Goal: Transaction & Acquisition: Purchase product/service

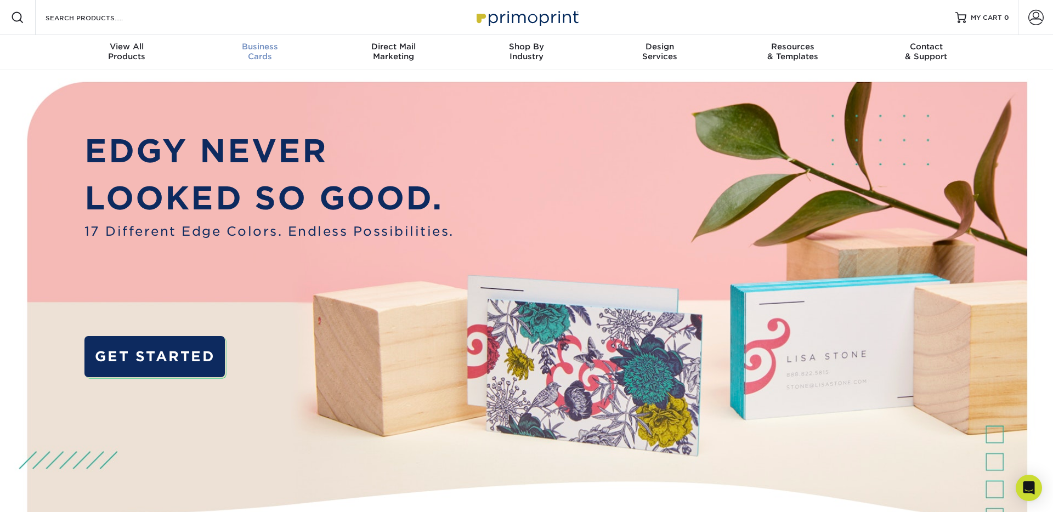
click at [264, 51] on div "Business Cards" at bounding box center [260, 52] width 133 height 20
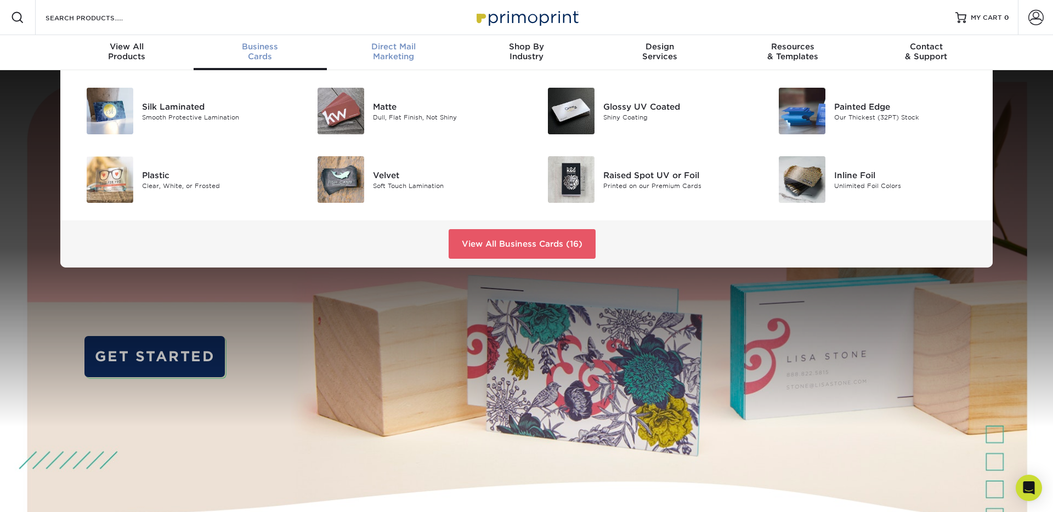
click at [422, 60] on div "Direct Mail Marketing" at bounding box center [393, 52] width 133 height 20
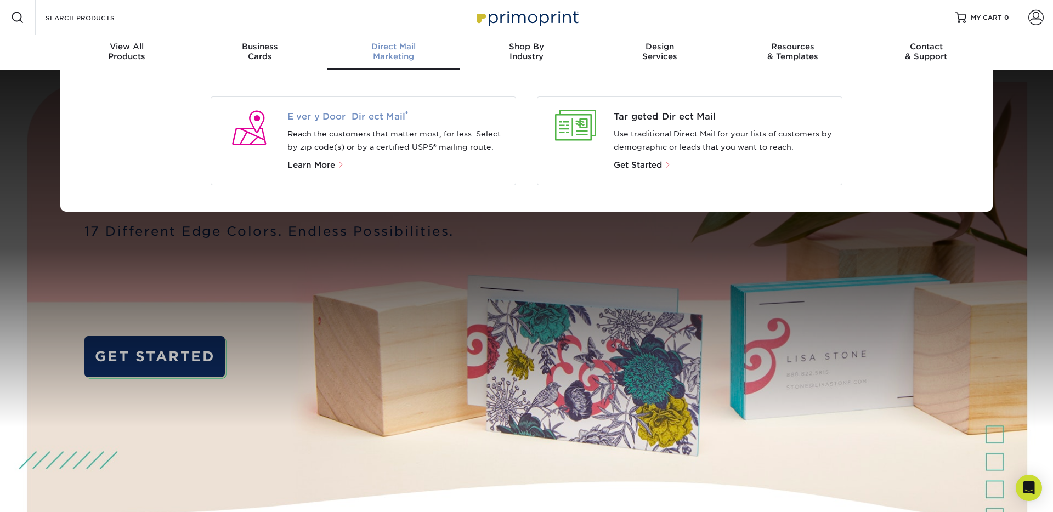
click at [441, 122] on span "Every Door Direct Mail ®" at bounding box center [397, 116] width 220 height 13
click at [326, 115] on span "Every Door Direct Mail ®" at bounding box center [397, 116] width 220 height 13
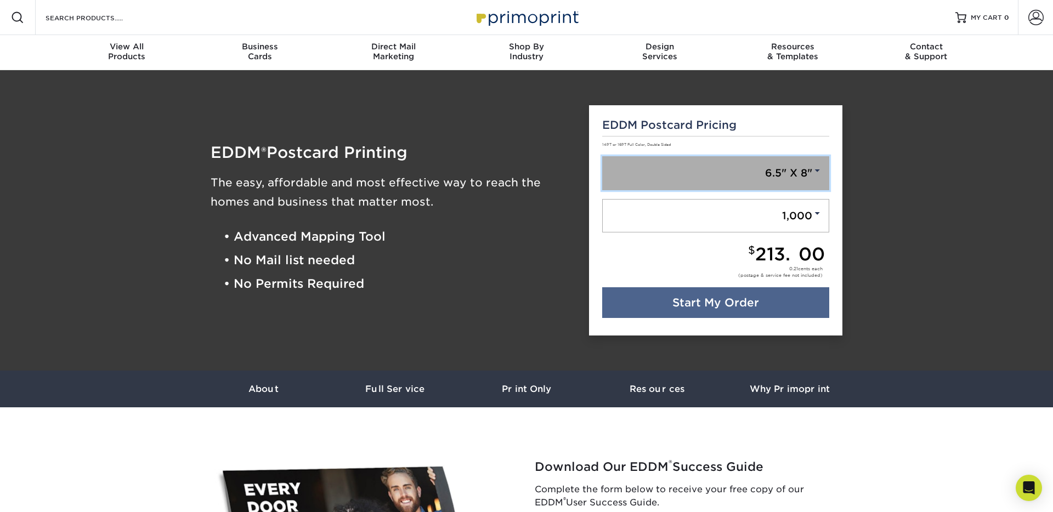
click at [745, 164] on link "6.5" X 8"" at bounding box center [716, 173] width 228 height 34
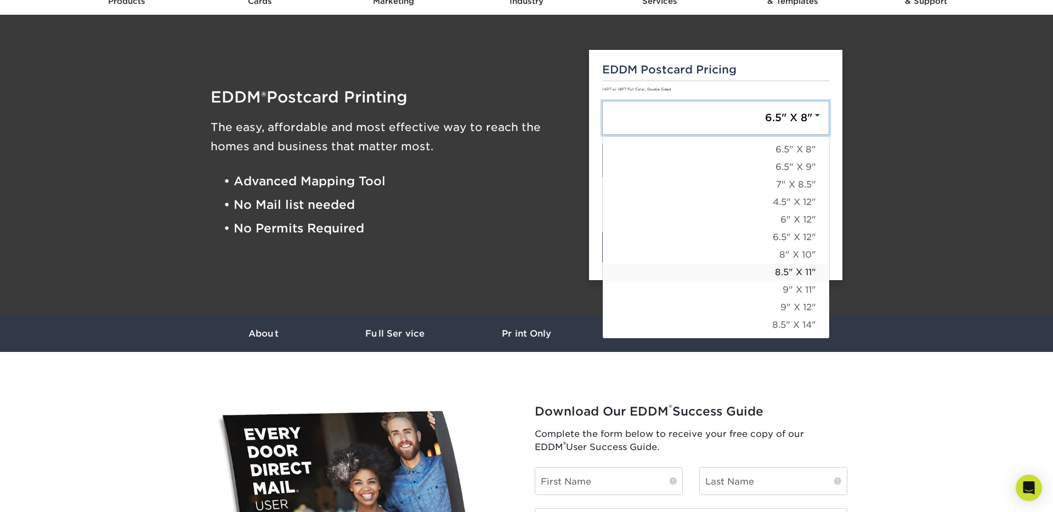
scroll to position [55, 0]
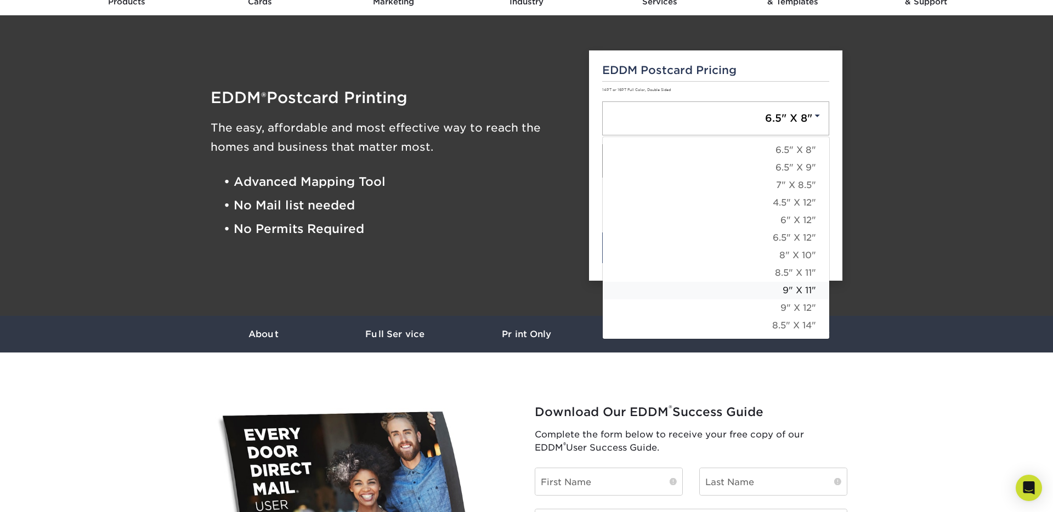
click at [790, 293] on link "9" X 11"" at bounding box center [716, 291] width 227 height 18
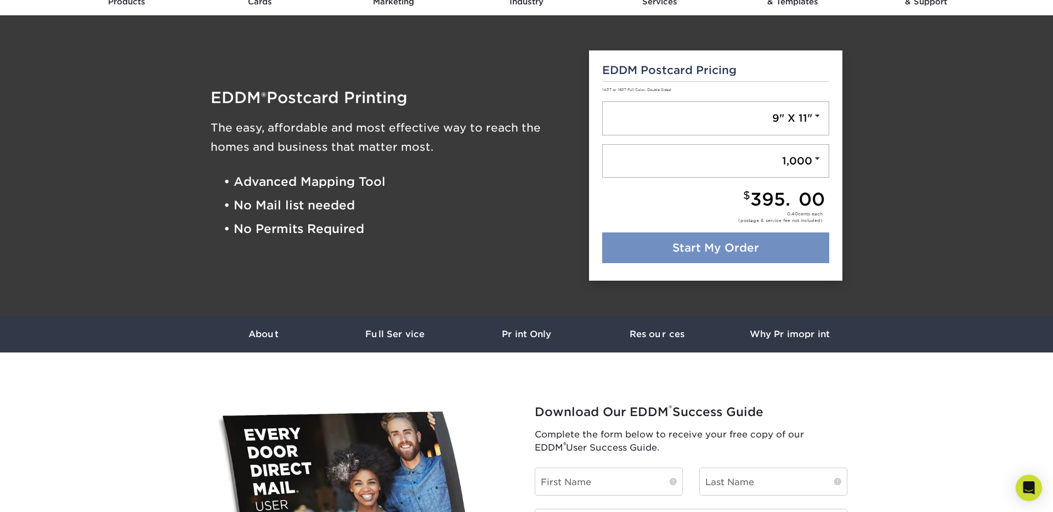
click at [736, 241] on link "Start My Order" at bounding box center [716, 248] width 228 height 31
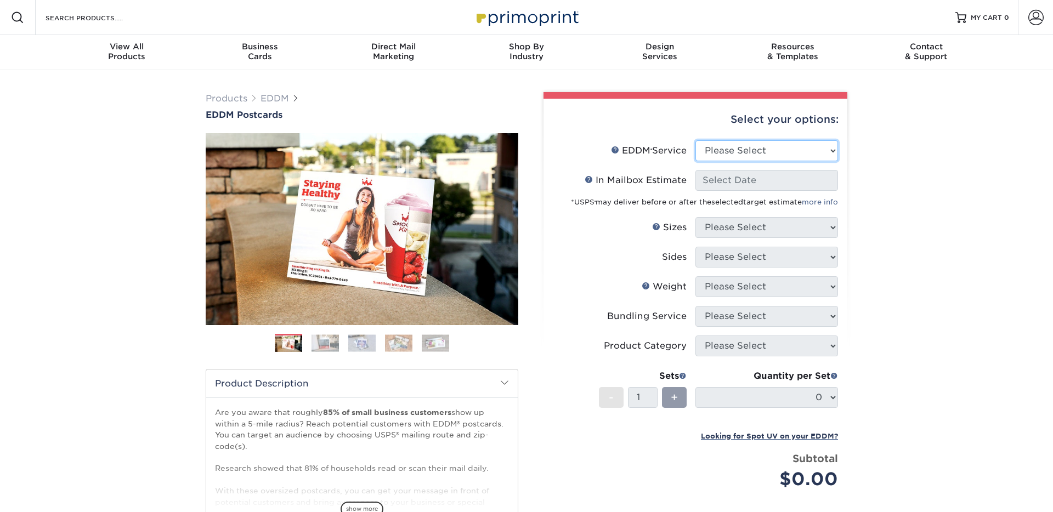
click at [731, 148] on select "Please Select Full Service Print Only" at bounding box center [766, 150] width 143 height 21
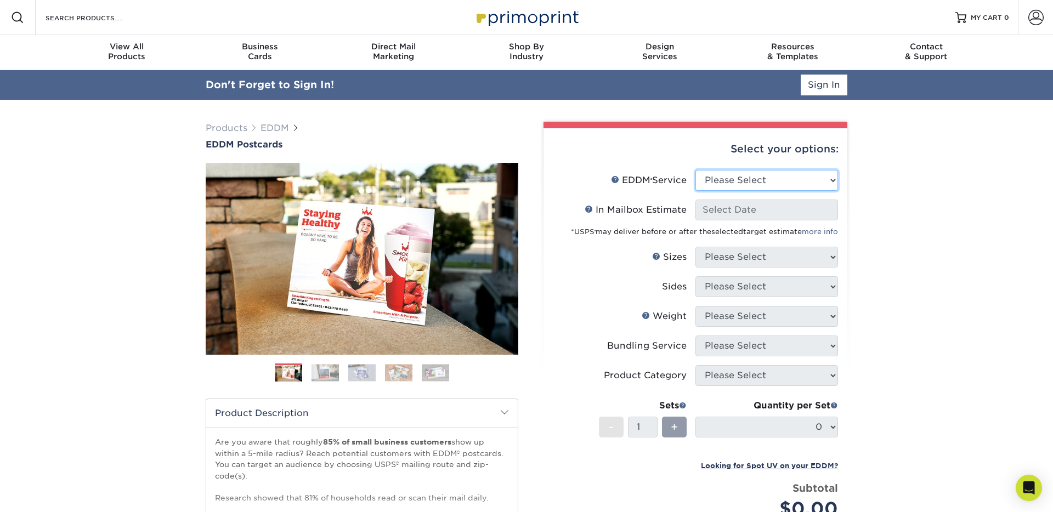
select select "full_service"
click at [695, 170] on select "Please Select Full Service Print Only" at bounding box center [766, 180] width 143 height 21
select select "-1"
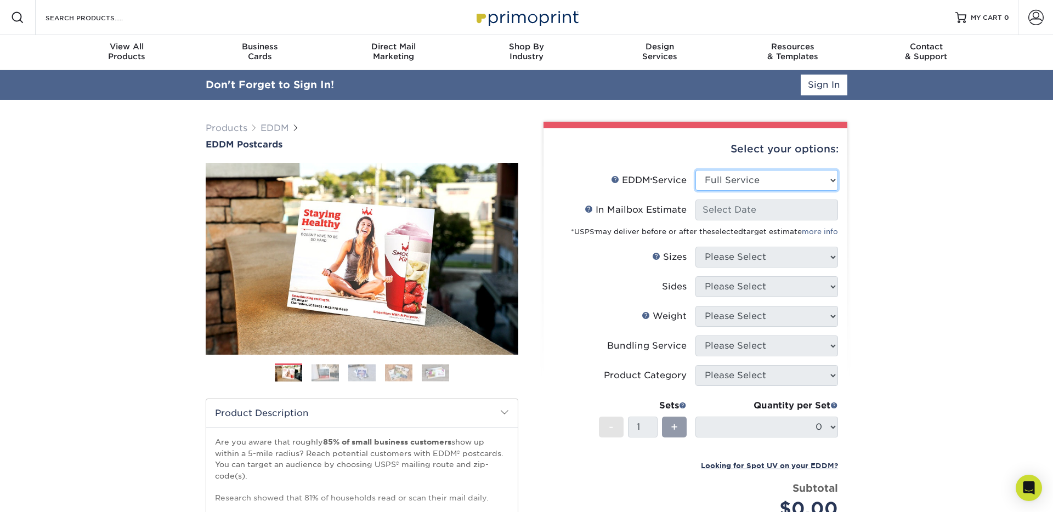
select select "-1"
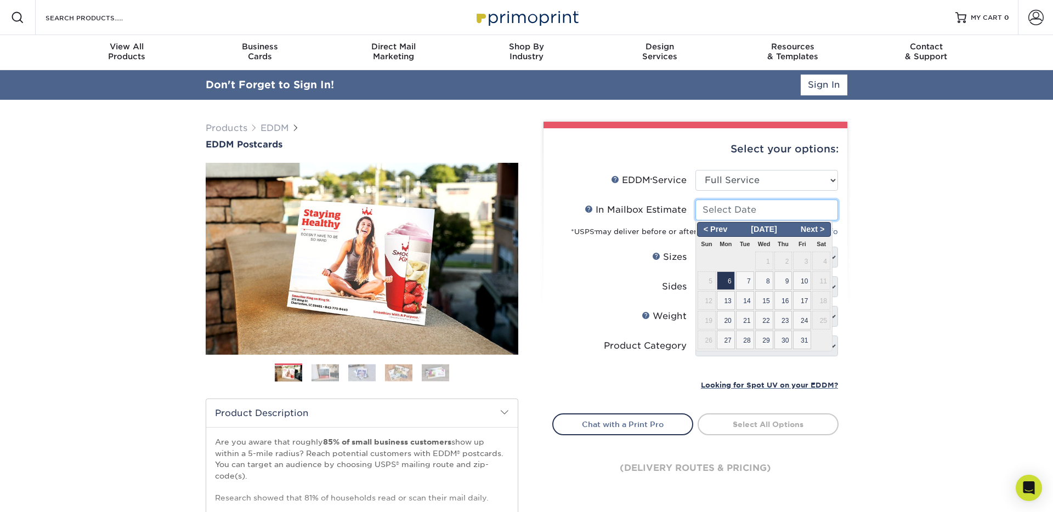
click at [720, 209] on input "In Mailbox Estimate Help In Mailbox Estimate" at bounding box center [766, 210] width 143 height 21
click at [810, 233] on span "Next >" at bounding box center [812, 230] width 33 height 12
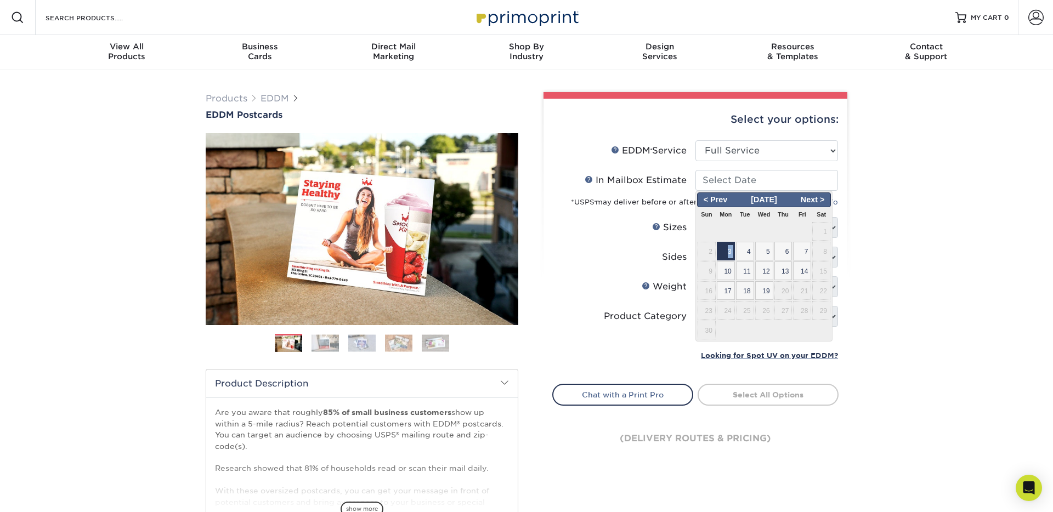
drag, startPoint x: 736, startPoint y: 247, endPoint x: 725, endPoint y: 249, distance: 10.6
click at [725, 249] on tr "2 3 4 5 6 7 8" at bounding box center [764, 251] width 134 height 20
click at [725, 249] on span "3" at bounding box center [726, 251] width 18 height 19
type input "2025-11-03"
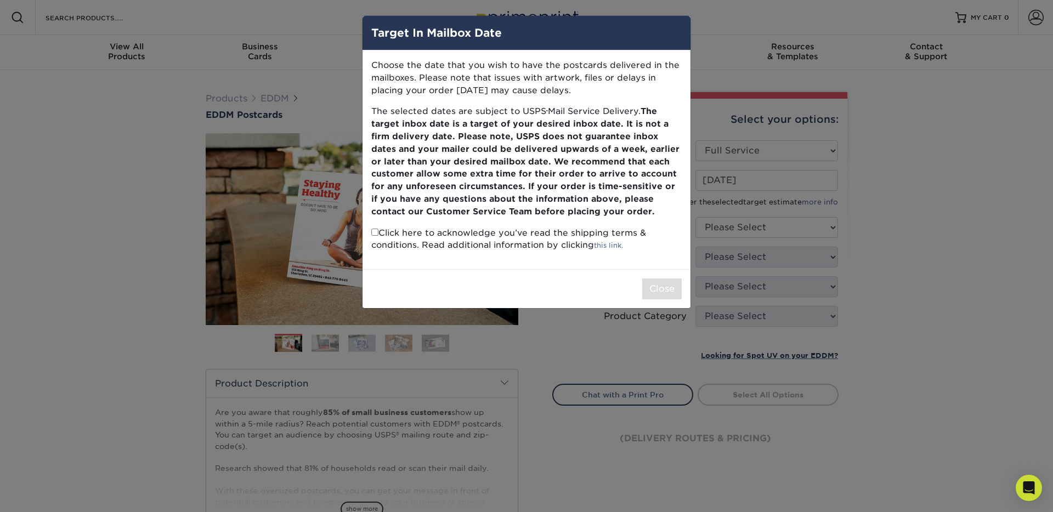
click at [504, 235] on p "Click here to acknowledge you’ve read the shipping terms & conditions. Read add…" at bounding box center [526, 239] width 310 height 25
click at [372, 234] on input "checkbox" at bounding box center [374, 232] width 7 height 7
checkbox input "true"
click at [652, 296] on button "Close" at bounding box center [661, 289] width 39 height 21
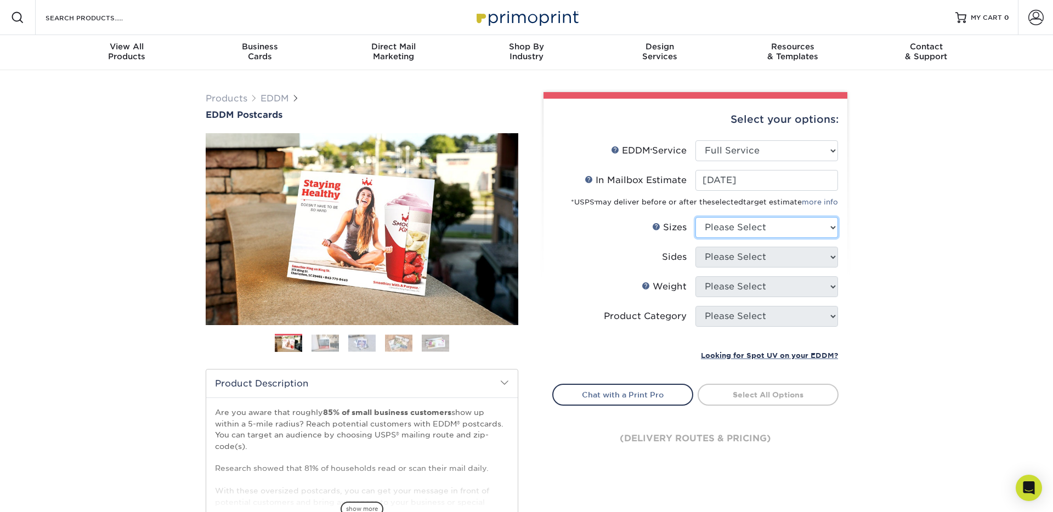
click at [773, 231] on select "Please Select 4.5" x 12" 6" x 12" 6.5" x 8" 6.5" x 9" 6.5" x 12" 7" x 8.5" 8" x…" at bounding box center [766, 227] width 143 height 21
select select "9.00x11.00"
click at [695, 217] on select "Please Select 4.5" x 12" 6" x 12" 6.5" x 8" 6.5" x 9" 6.5" x 12" 7" x 8.5" 8" x…" at bounding box center [766, 227] width 143 height 21
click at [733, 257] on select "Please Select Print Both Sides Print Front Only" at bounding box center [766, 257] width 143 height 21
select select "13abbda7-1d64-4f25-8bb2-c179b224825d"
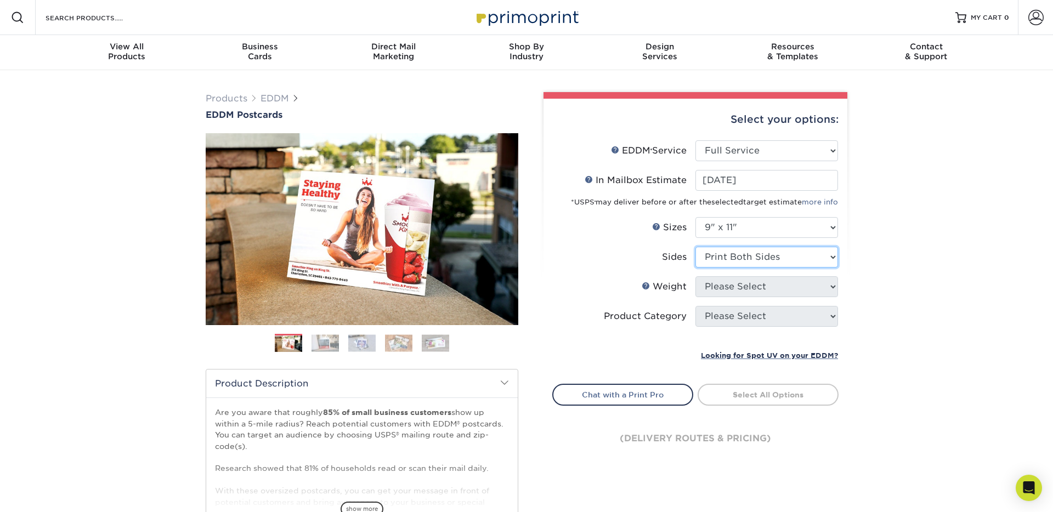
click at [695, 247] on select "Please Select Print Both Sides Print Front Only" at bounding box center [766, 257] width 143 height 21
click at [719, 290] on select "Please Select 16PT 14PT" at bounding box center [766, 286] width 143 height 21
select select "16PT"
click at [695, 276] on select "Please Select 16PT 14PT" at bounding box center [766, 286] width 143 height 21
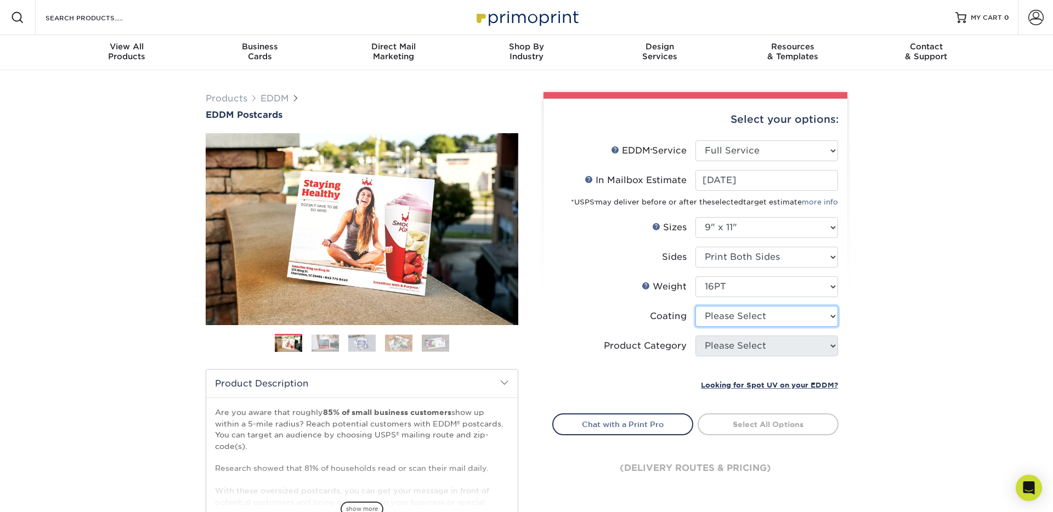
click at [731, 320] on select at bounding box center [766, 316] width 143 height 21
select select "1e8116af-acfc-44b1-83dc-8181aa338834"
click at [695, 306] on select at bounding box center [766, 316] width 143 height 21
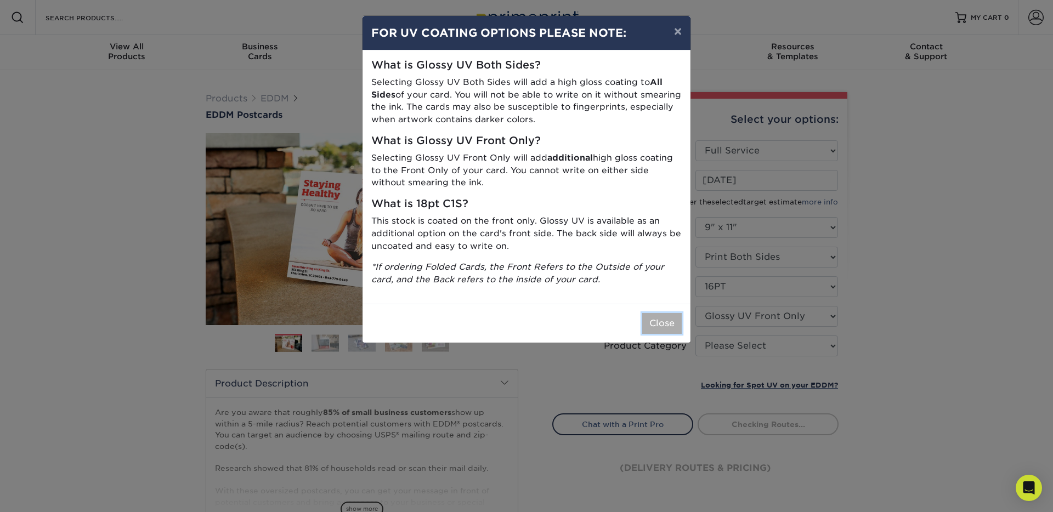
click at [672, 319] on button "Close" at bounding box center [661, 323] width 39 height 21
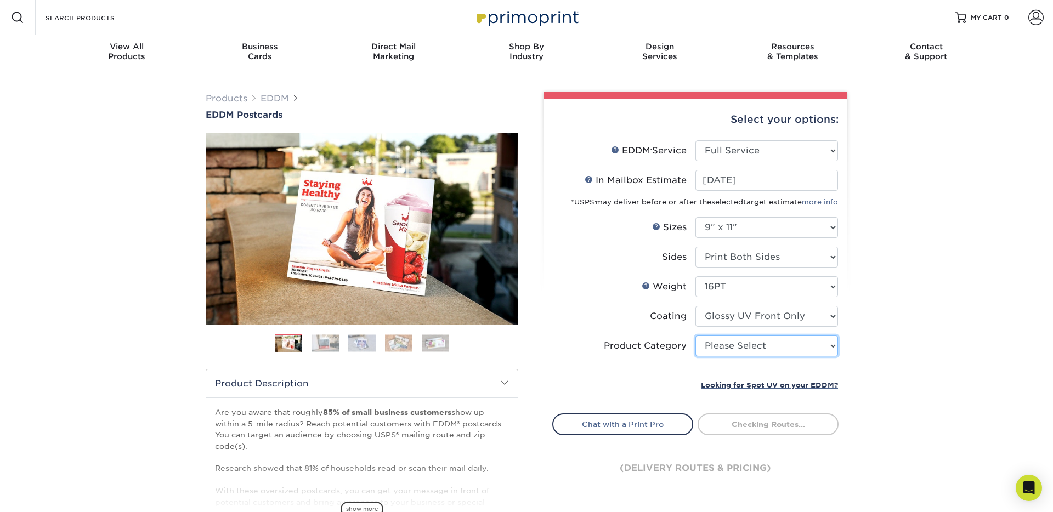
click at [717, 341] on select "Please Select Sell Sheets" at bounding box center [766, 346] width 143 height 21
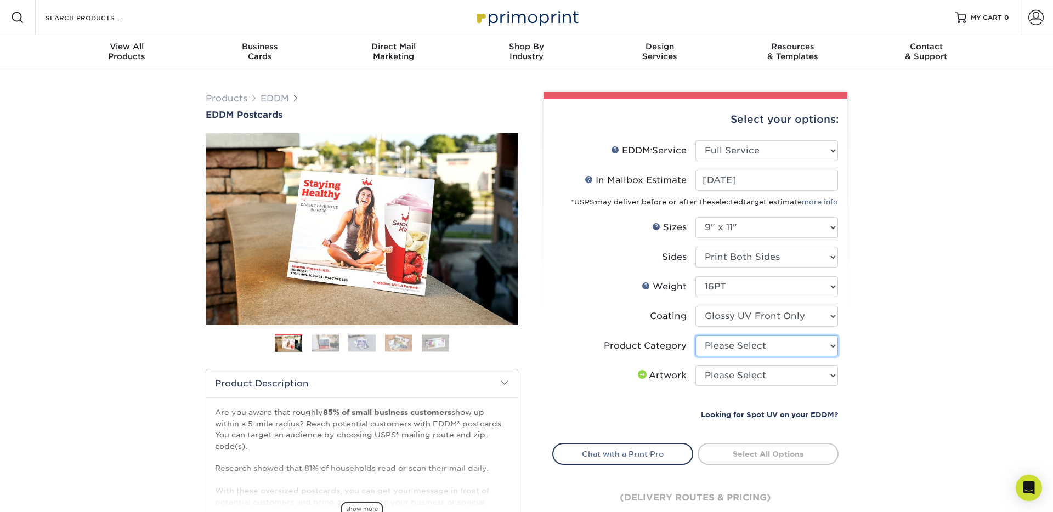
select select "eddd4a87-9082-47bb-843b-3bca55f6c842"
click at [695, 336] on select "Please Select Sell Sheets" at bounding box center [766, 346] width 143 height 21
click at [713, 375] on select "Please Select I will upload files I need a design - $150" at bounding box center [766, 375] width 143 height 21
select select "upload"
click at [695, 365] on select "Please Select I will upload files I need a design - $150" at bounding box center [766, 375] width 143 height 21
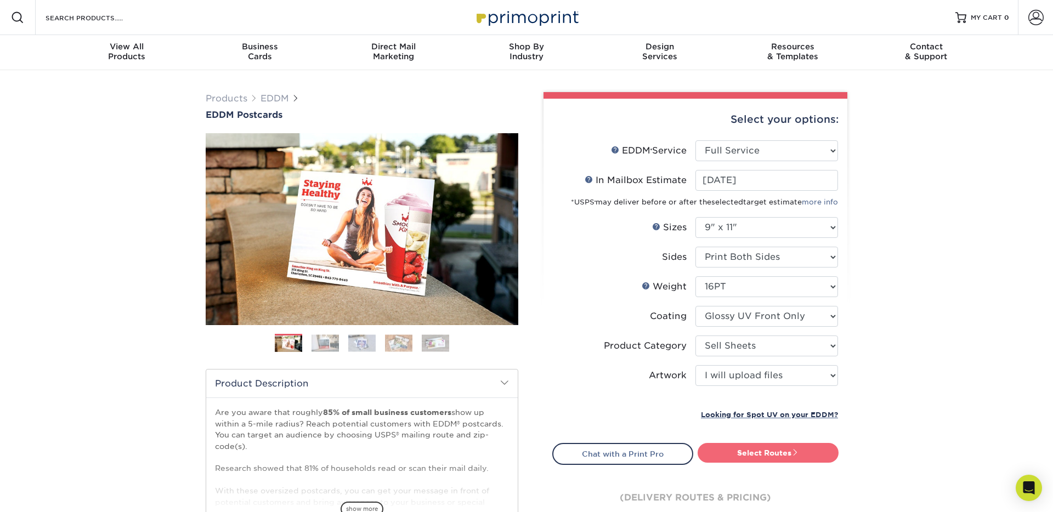
click at [727, 452] on link "Select Routes" at bounding box center [768, 453] width 141 height 20
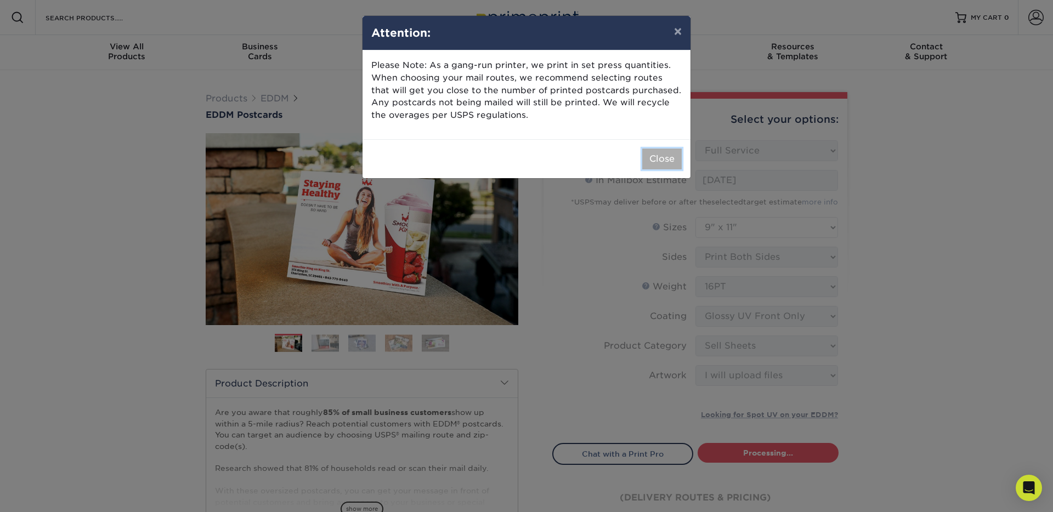
click at [663, 167] on button "Close" at bounding box center [661, 159] width 39 height 21
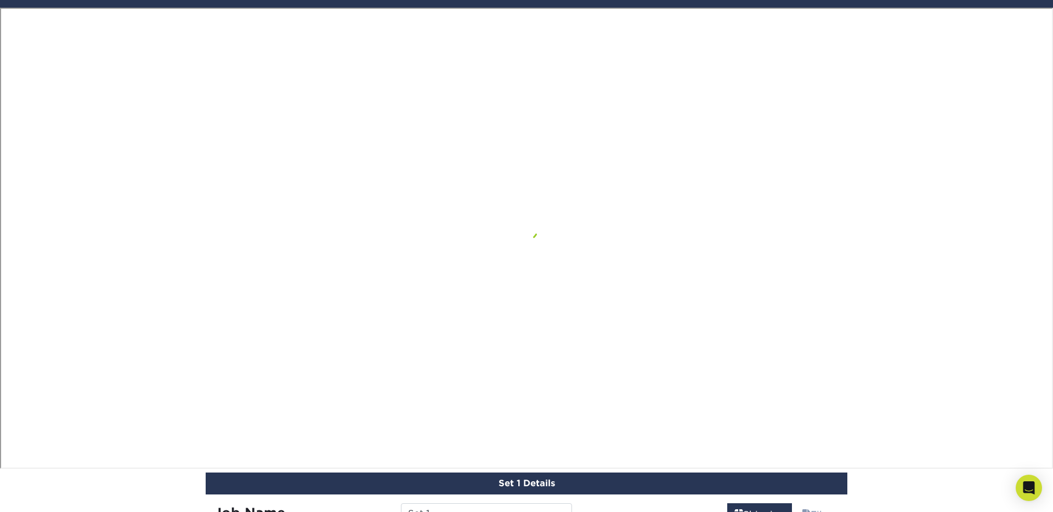
scroll to position [1045, 0]
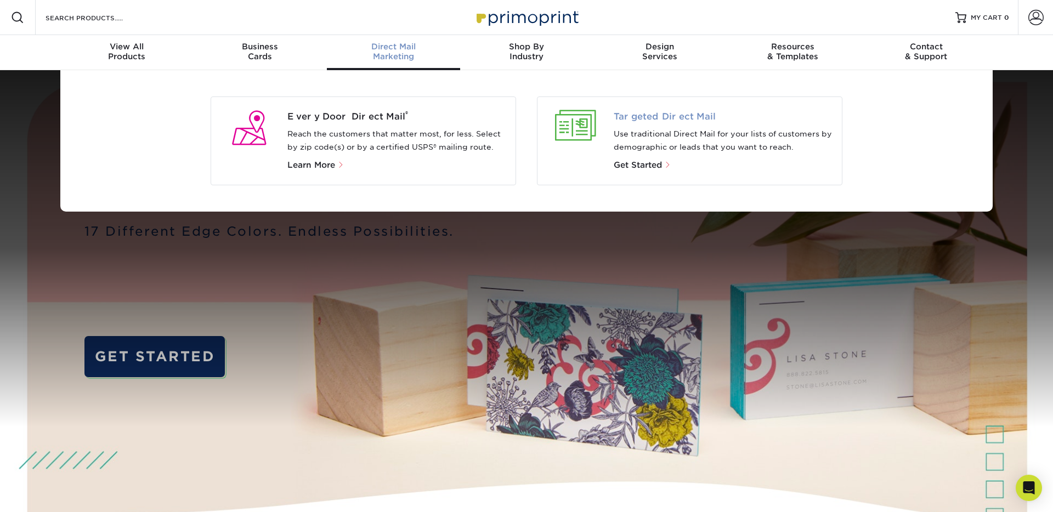
click at [660, 120] on span "Targeted Direct Mail" at bounding box center [724, 116] width 220 height 13
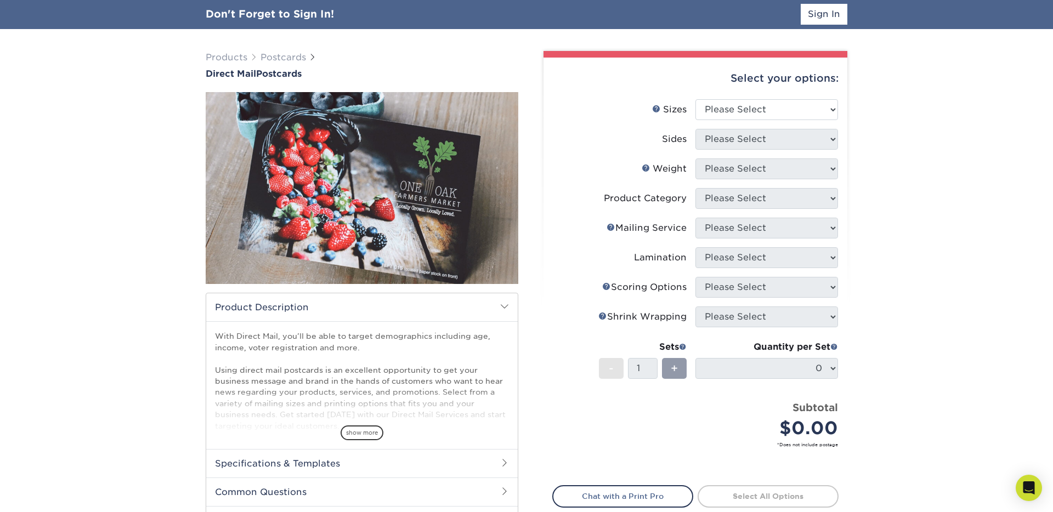
scroll to position [77, 0]
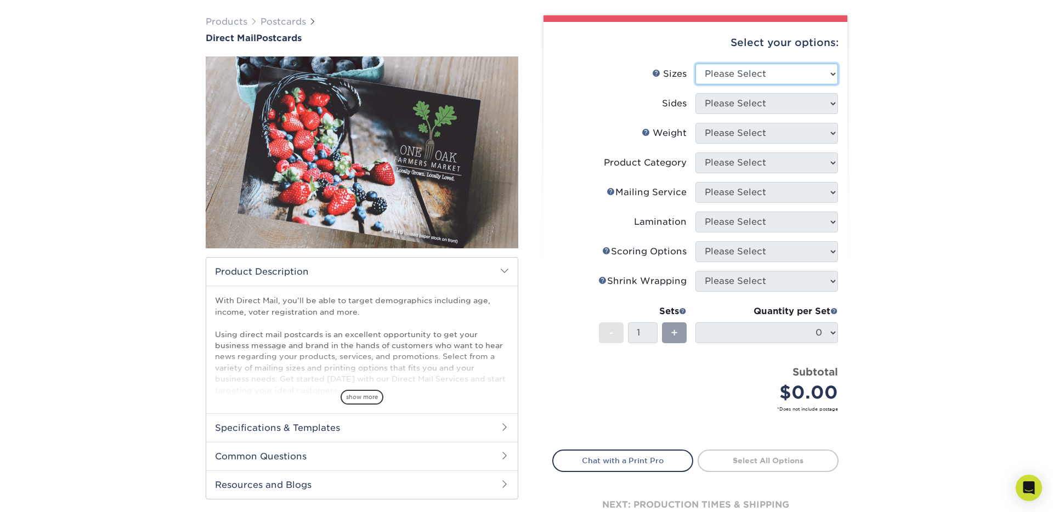
click at [745, 81] on select "Please Select 1.5" x 7" 2" x 4" 2" x 6" 2" x 7" 2" x 8" 2.12" x 5.5" 2.12" x 5.…" at bounding box center [766, 74] width 143 height 21
select select "6.25x11.00"
click at [695, 64] on select "Please Select 1.5" x 7" 2" x 4" 2" x 6" 2" x 7" 2" x 8" 2.12" x 5.5" 2.12" x 5.…" at bounding box center [766, 74] width 143 height 21
click at [762, 98] on select "Please Select Print Both Sides Print Front Only" at bounding box center [766, 103] width 143 height 21
select select "13abbda7-1d64-4f25-8bb2-c179b224825d"
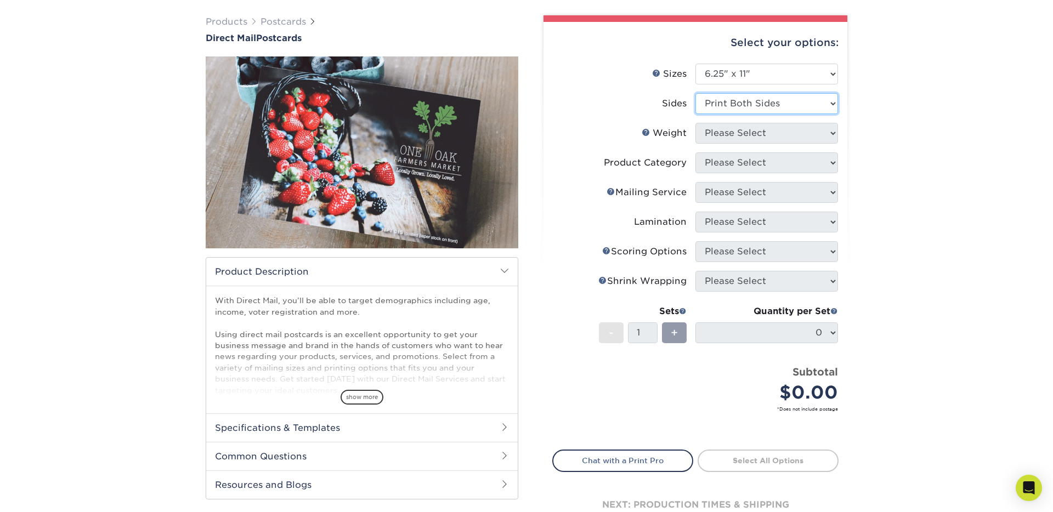
click at [695, 93] on select "Please Select Print Both Sides Print Front Only" at bounding box center [766, 103] width 143 height 21
click at [753, 132] on select "Please Select" at bounding box center [766, 133] width 143 height 21
select select "16PT"
click at [695, 123] on select "Please Select 14PT 16PT" at bounding box center [766, 133] width 143 height 21
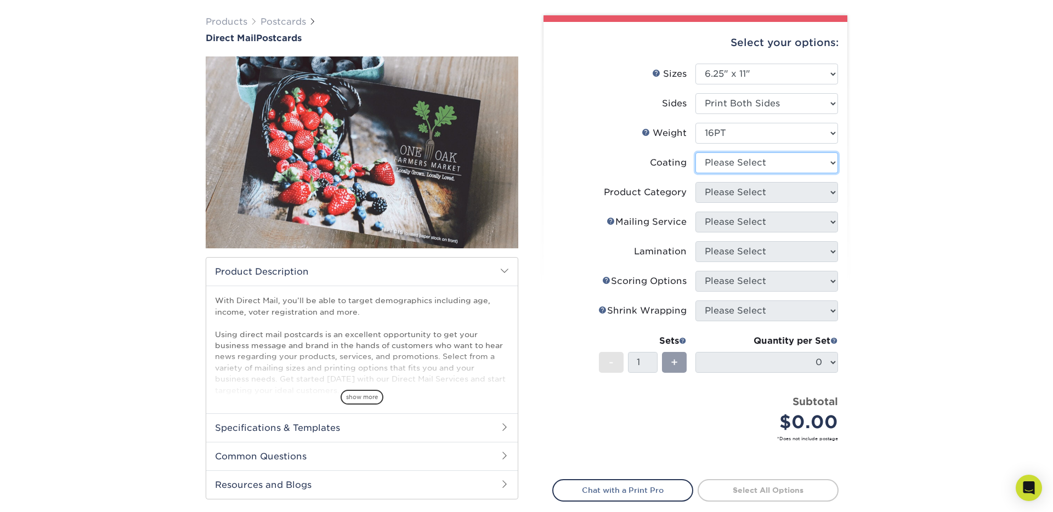
click at [745, 166] on select at bounding box center [766, 162] width 143 height 21
select select "121bb7b5-3b4d-429f-bd8d-bbf80e953313"
click at [695, 152] on select at bounding box center [766, 162] width 143 height 21
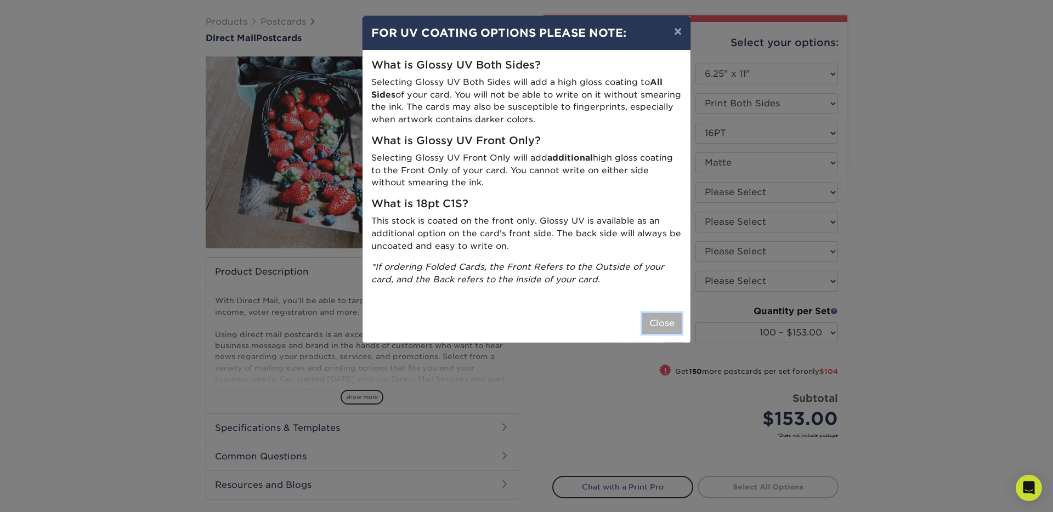
click at [665, 324] on button "Close" at bounding box center [661, 323] width 39 height 21
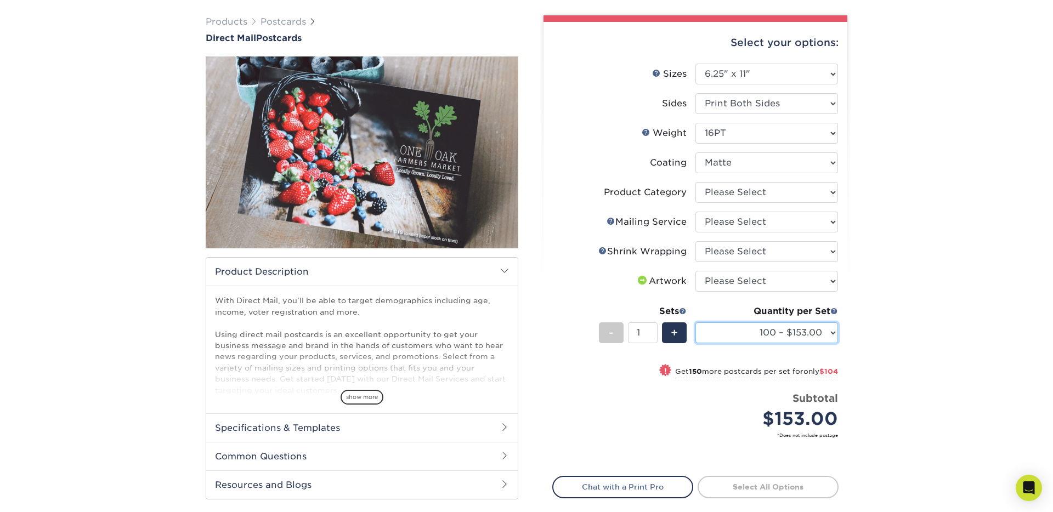
click at [791, 334] on select "100 – $153.00 250 – $257.00 500 – $332.00 1000 – $395.00 2500 – $628.00 5000 – …" at bounding box center [766, 333] width 143 height 21
click at [745, 80] on select "Please Select 1.5" x 7" 2" x 4" 2" x 6" 2" x 7" 2" x 8" 2.12" x 5.5" 2.12" x 5.…" at bounding box center [766, 74] width 143 height 21
click at [783, 330] on select "100 – $153.00 250 – $257.00 500 – $332.00 1000 – $395.00 2500 – $628.00 5000 – …" at bounding box center [766, 333] width 143 height 21
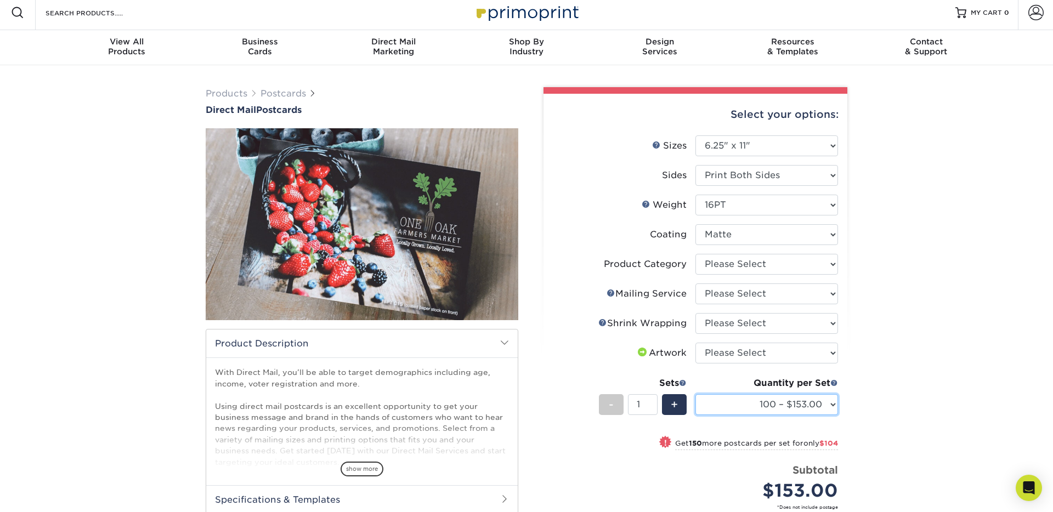
scroll to position [0, 0]
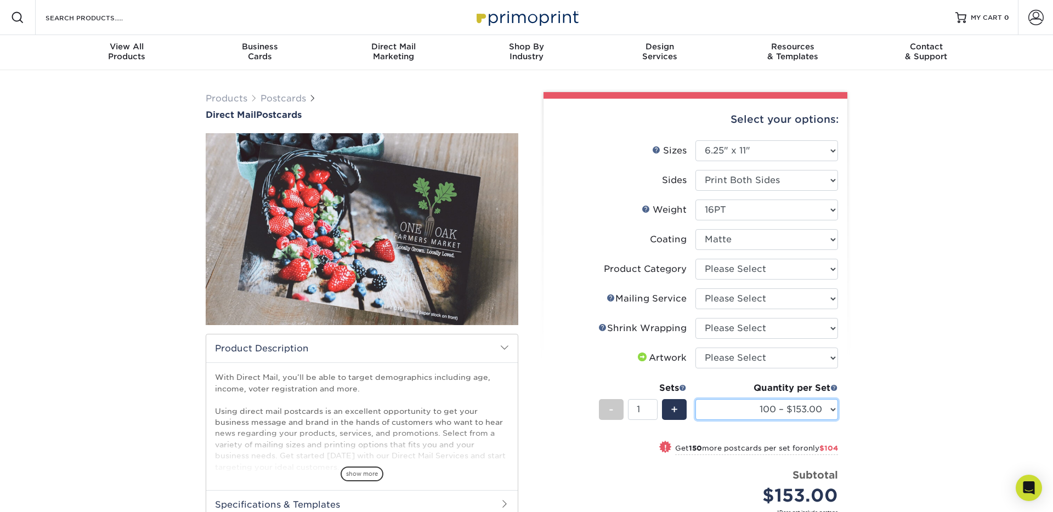
click at [766, 417] on select "100 – $153.00 250 – $257.00 500 – $332.00 1000 – $395.00 2500 – $628.00 5000 – …" at bounding box center [766, 409] width 143 height 21
click at [745, 297] on select "Please Select No Direct Mailing Service No, I will mail/stamp/imprint Direct Ma…" at bounding box center [766, 298] width 143 height 21
select select "934e270e-9523-48b9-93c7-78b0896e16a6"
click at [695, 288] on select "Please Select No Direct Mailing Service No, I will mail/stamp/imprint Direct Ma…" at bounding box center [766, 298] width 143 height 21
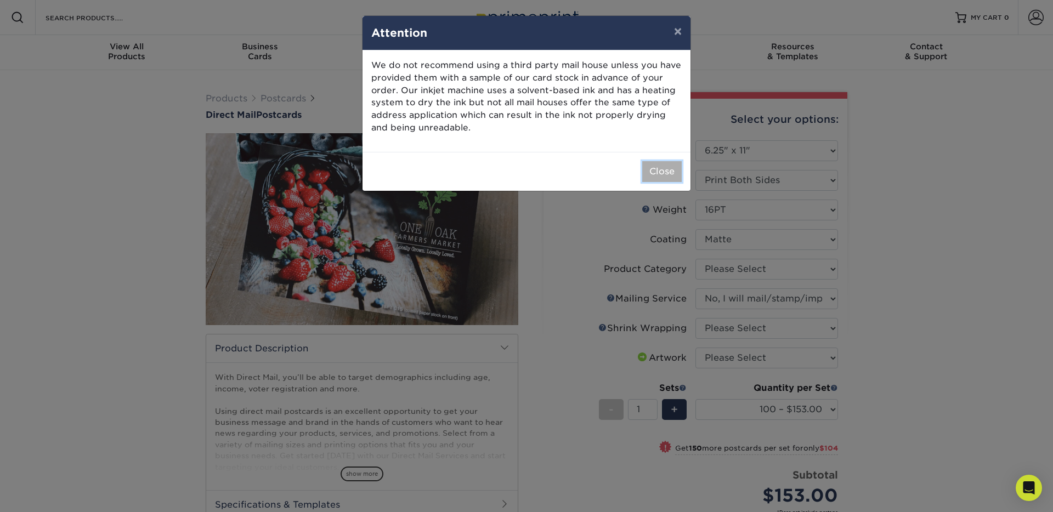
click at [656, 169] on button "Close" at bounding box center [661, 171] width 39 height 21
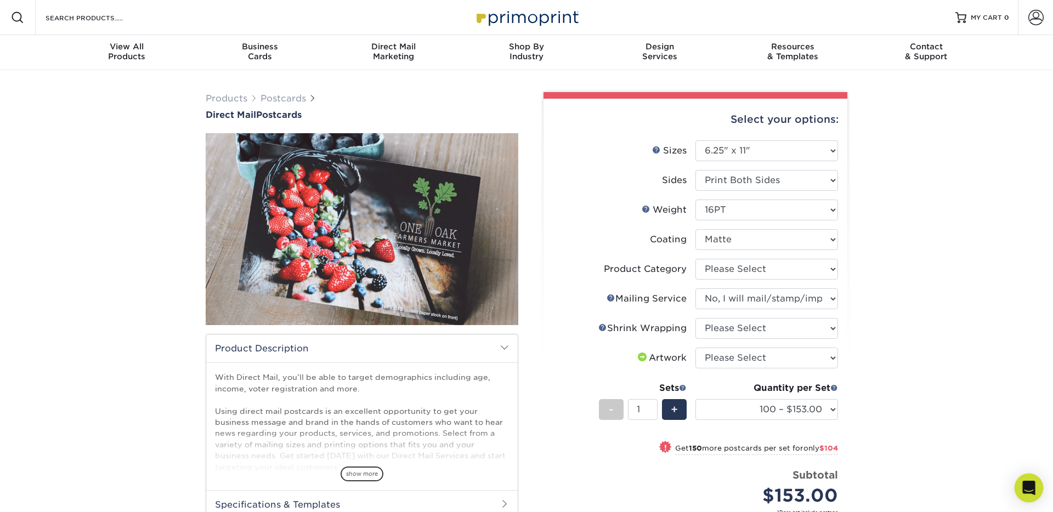
click at [1025, 479] on div "Open Intercom Messenger" at bounding box center [1029, 488] width 29 height 29
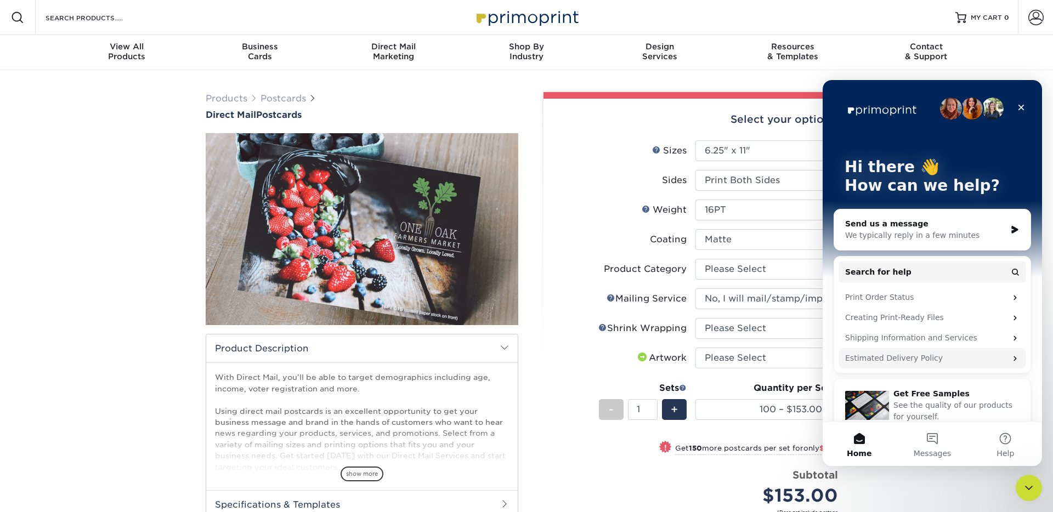
scroll to position [15, 0]
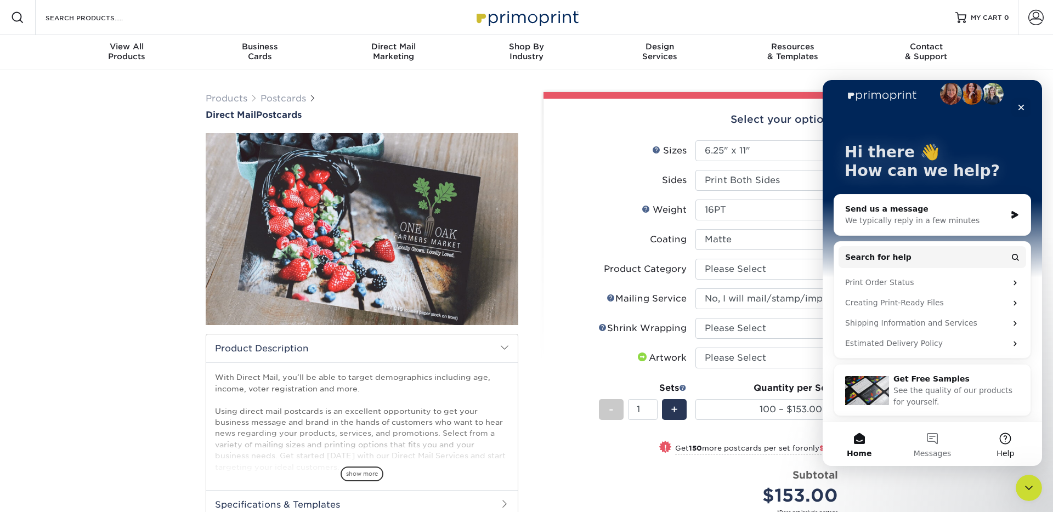
click at [1001, 450] on span "Help" at bounding box center [1006, 454] width 18 height 8
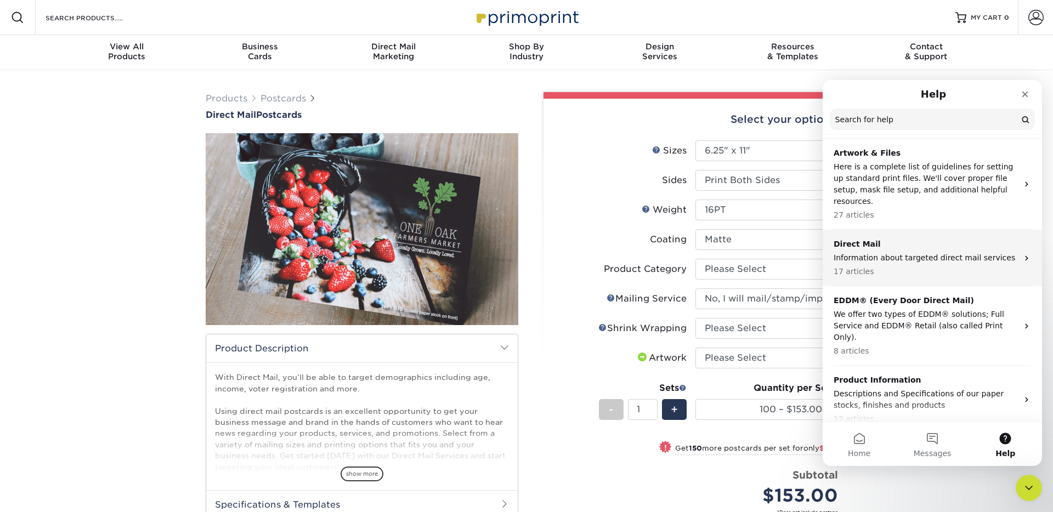
scroll to position [505, 0]
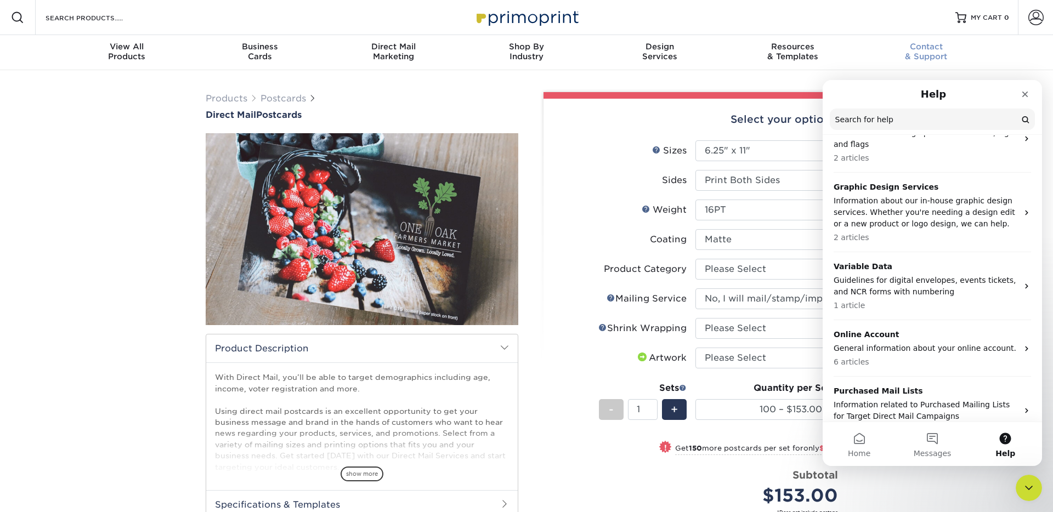
click at [932, 54] on div "Contact & Support" at bounding box center [925, 52] width 133 height 20
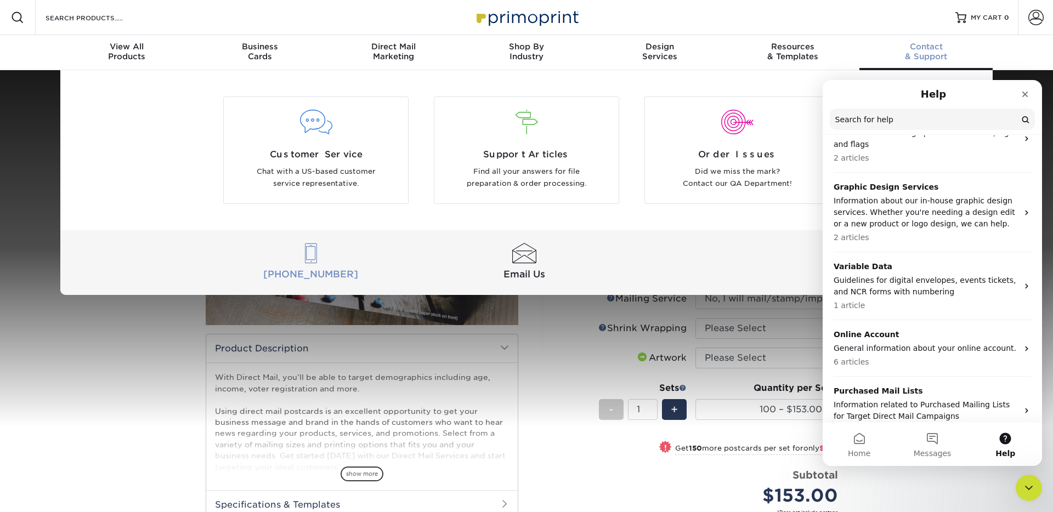
click at [251, 250] on div at bounding box center [310, 254] width 209 height 20
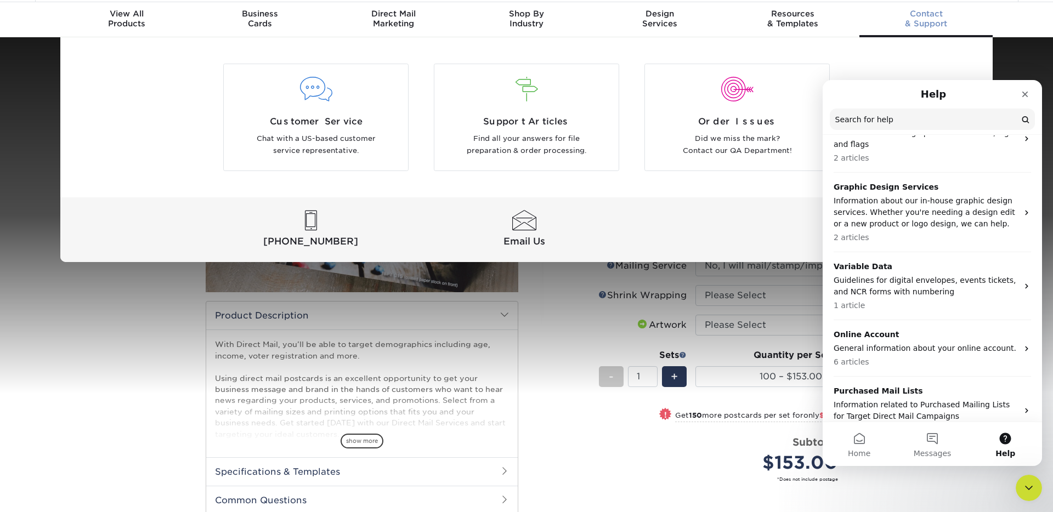
scroll to position [39, 0]
